Goal: Information Seeking & Learning: Check status

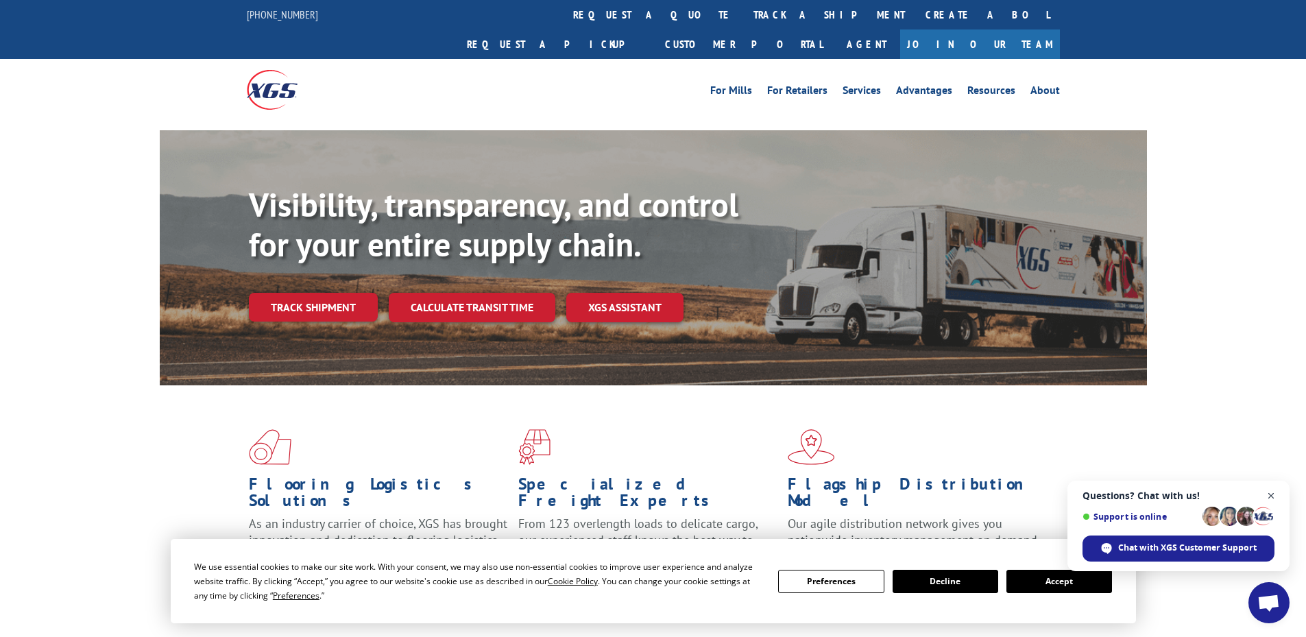
click at [1271, 493] on span "Open chat" at bounding box center [1271, 495] width 17 height 17
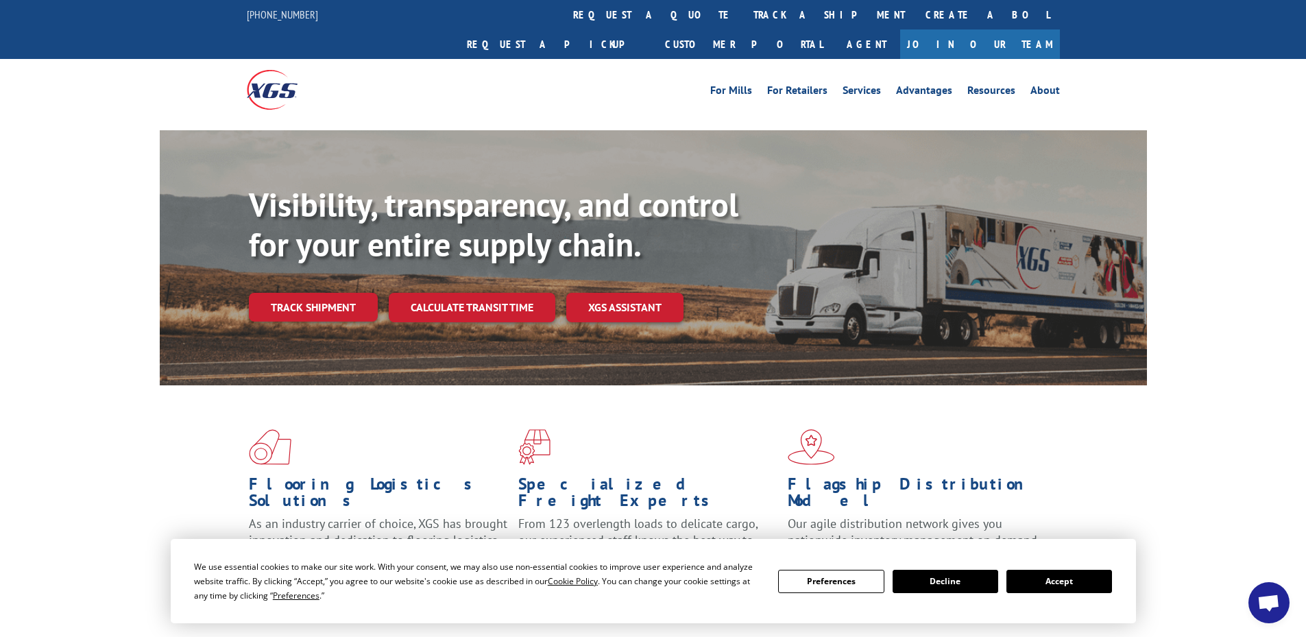
click at [1084, 582] on button "Accept" at bounding box center [1059, 581] width 106 height 23
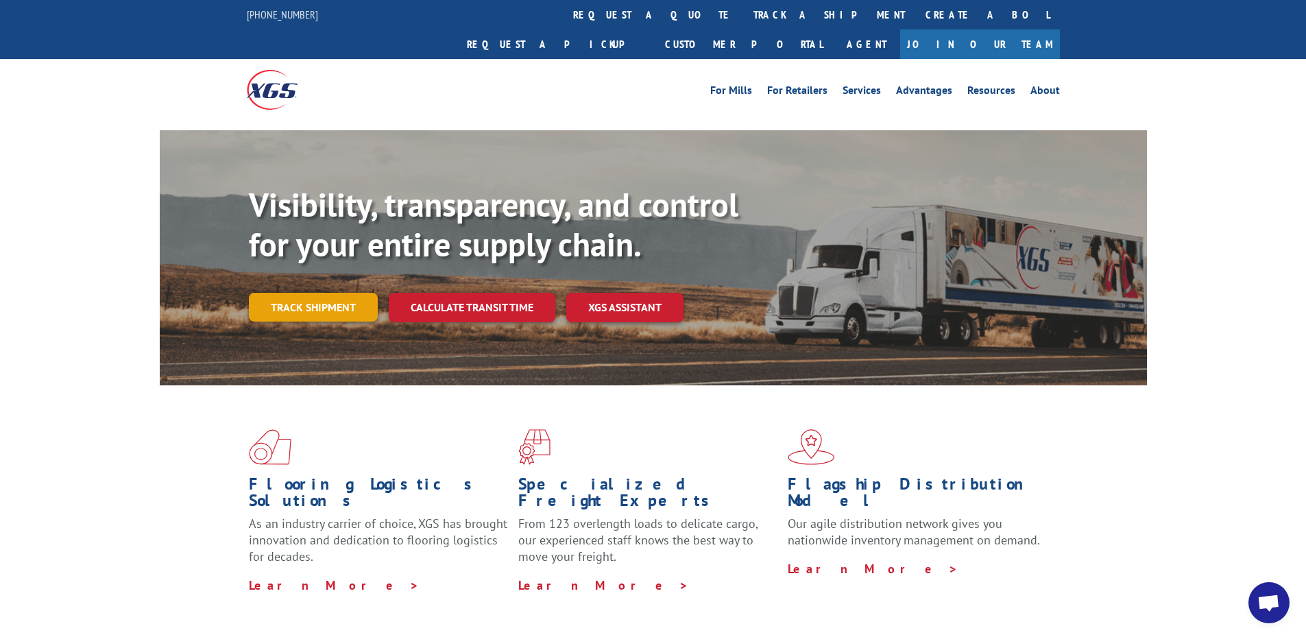
click at [300, 293] on link "Track shipment" at bounding box center [313, 307] width 129 height 29
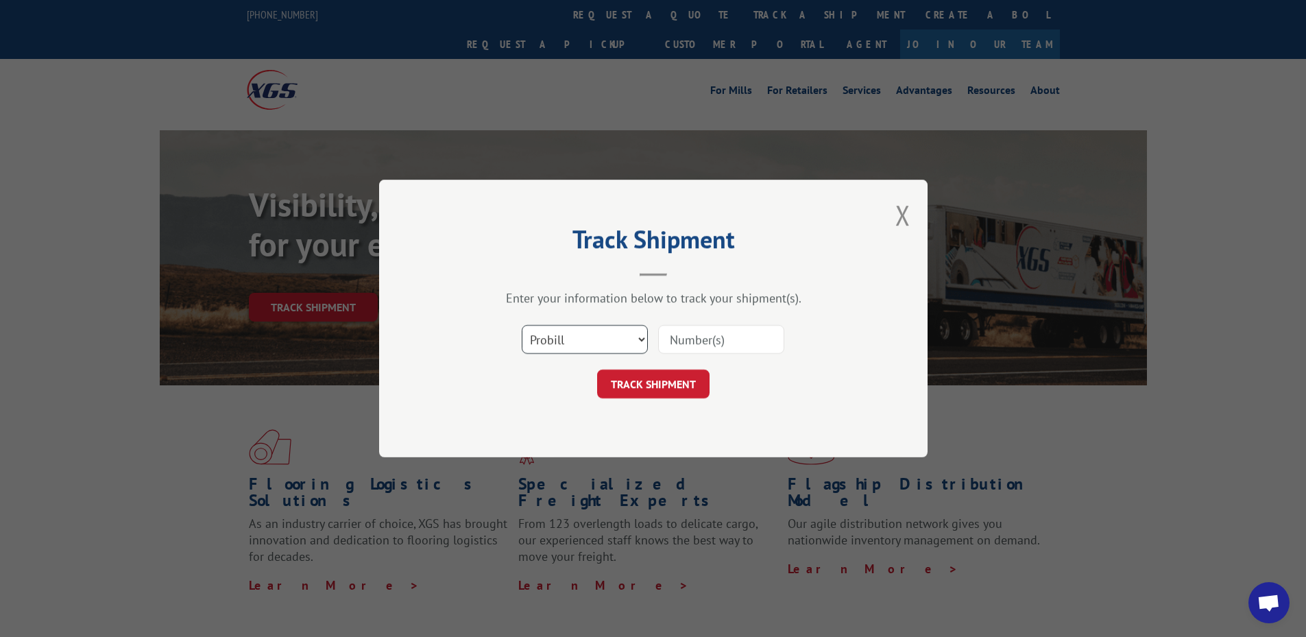
click at [566, 327] on select "Select category... Probill BOL PO" at bounding box center [585, 339] width 126 height 29
select select "bol"
click at [522, 325] on select "Select category... Probill BOL PO" at bounding box center [585, 339] width 126 height 29
click at [694, 340] on input at bounding box center [721, 339] width 126 height 29
paste input "5120823"
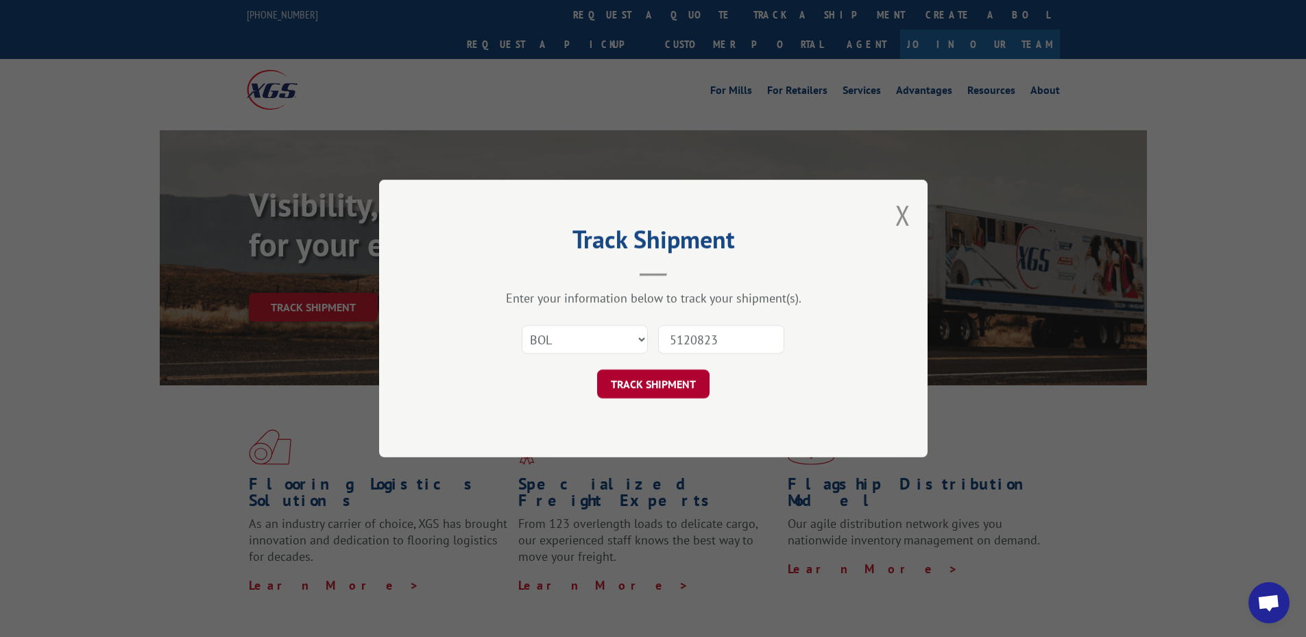
type input "5120823"
click at [652, 387] on button "TRACK SHIPMENT" at bounding box center [653, 383] width 112 height 29
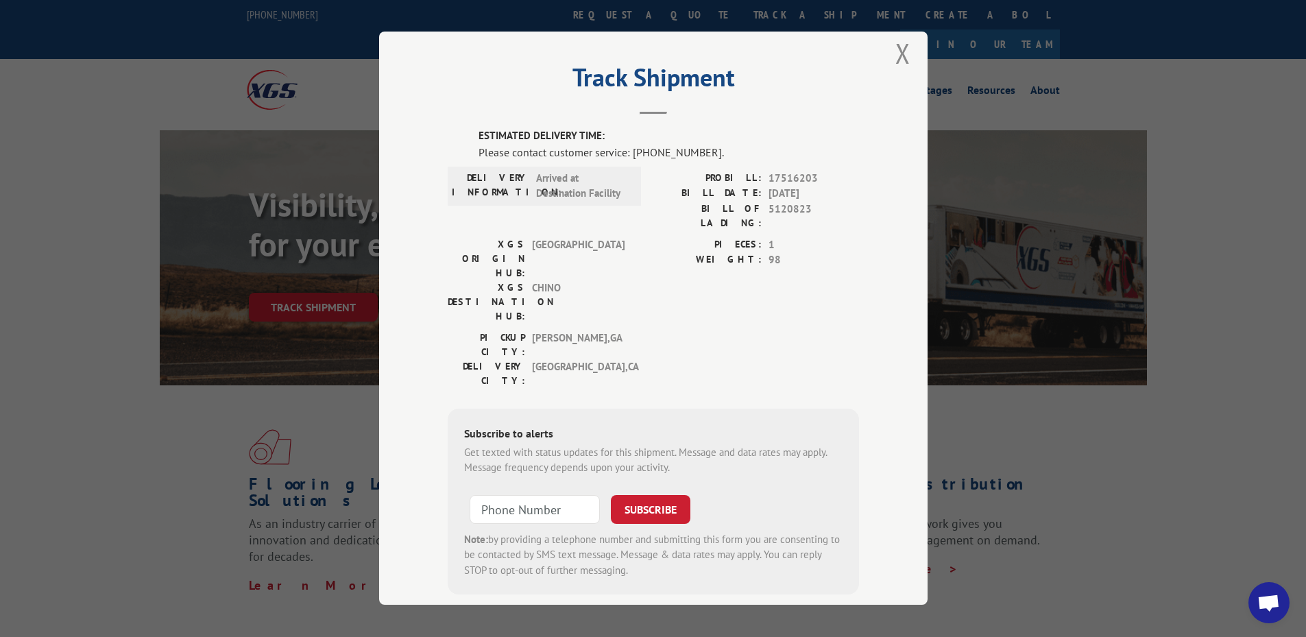
scroll to position [17, 0]
